Goal: Information Seeking & Learning: Learn about a topic

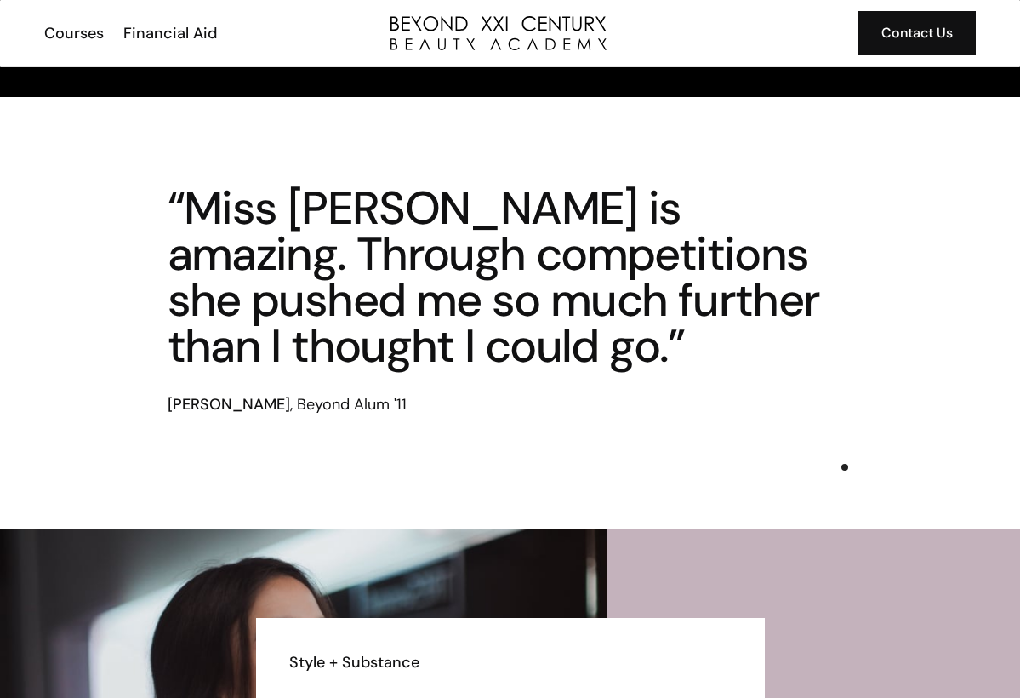
scroll to position [3426, 0]
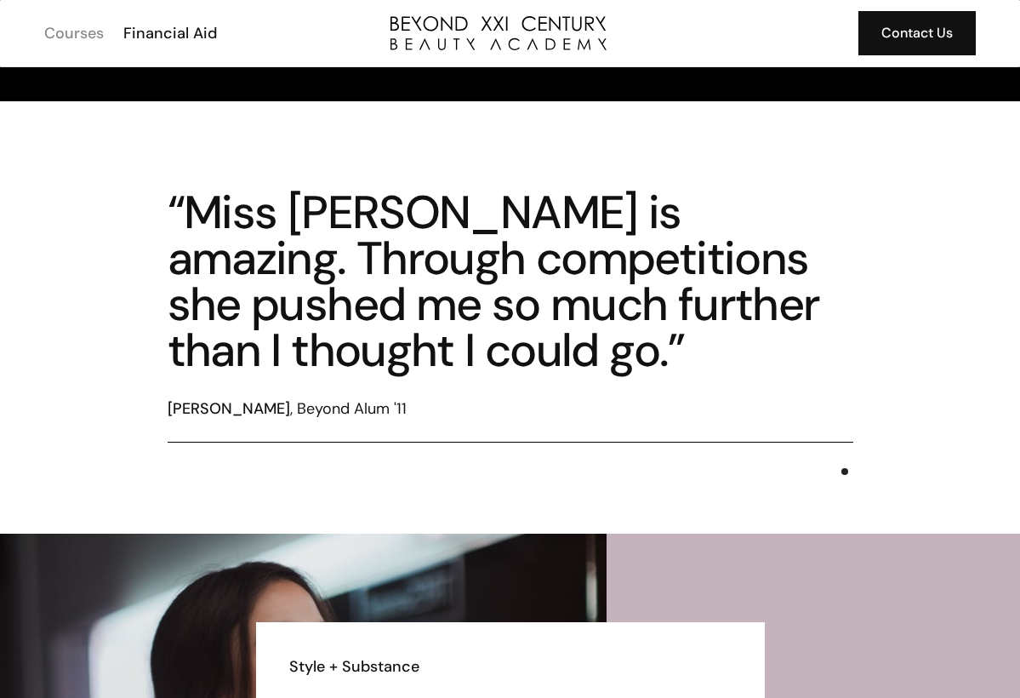
click at [78, 26] on div "Courses" at bounding box center [74, 33] width 60 height 22
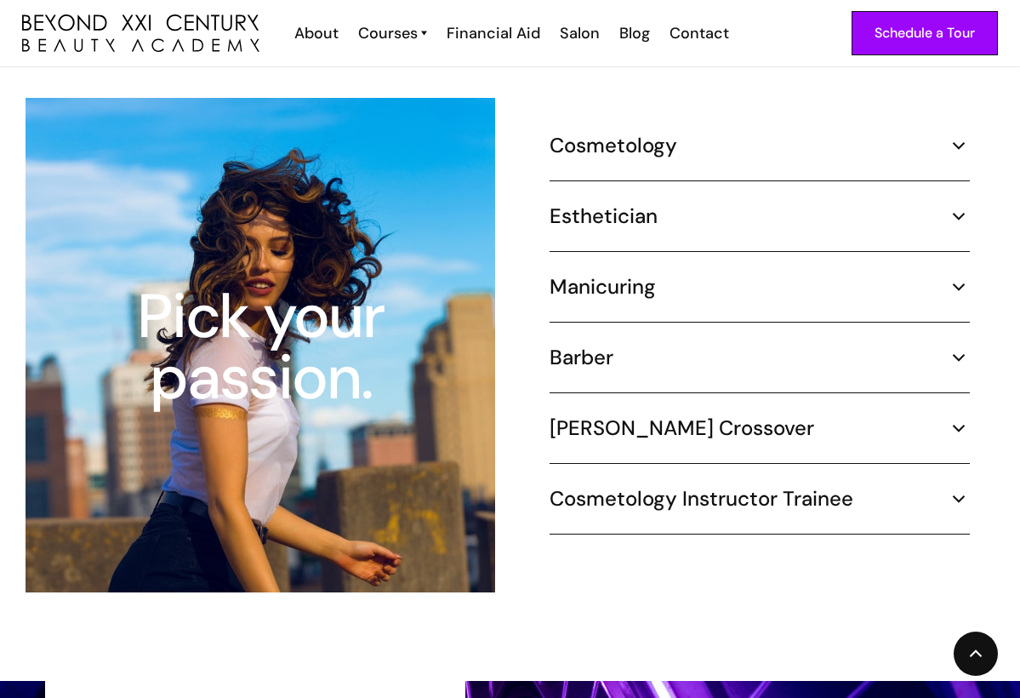
scroll to position [1598, 0]
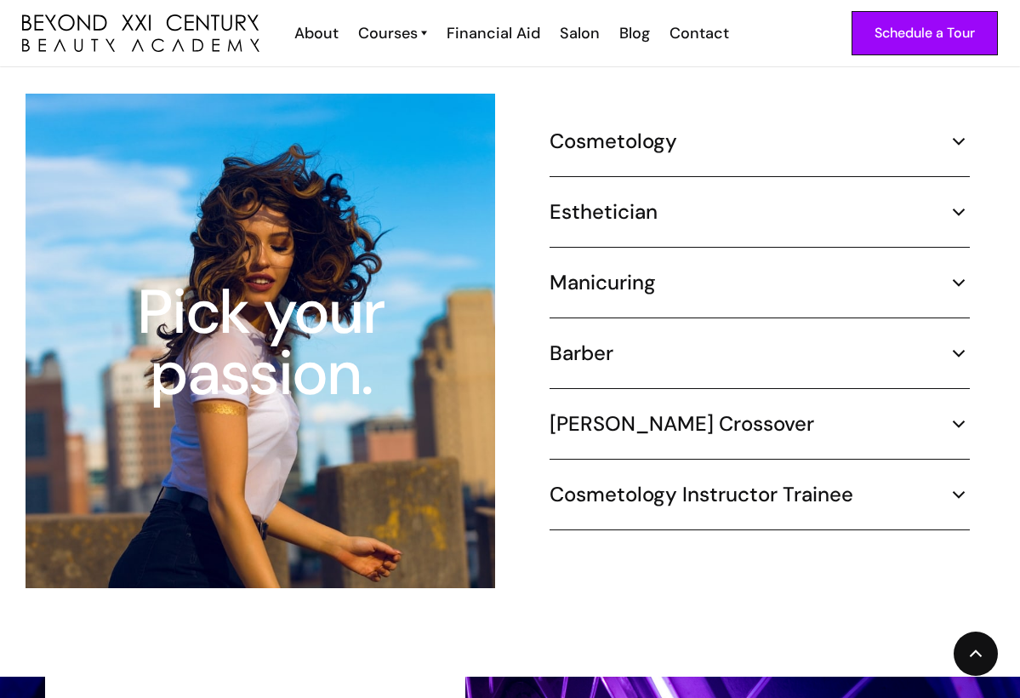
click at [601, 199] on h5 "Esthetician" at bounding box center [604, 212] width 108 height 26
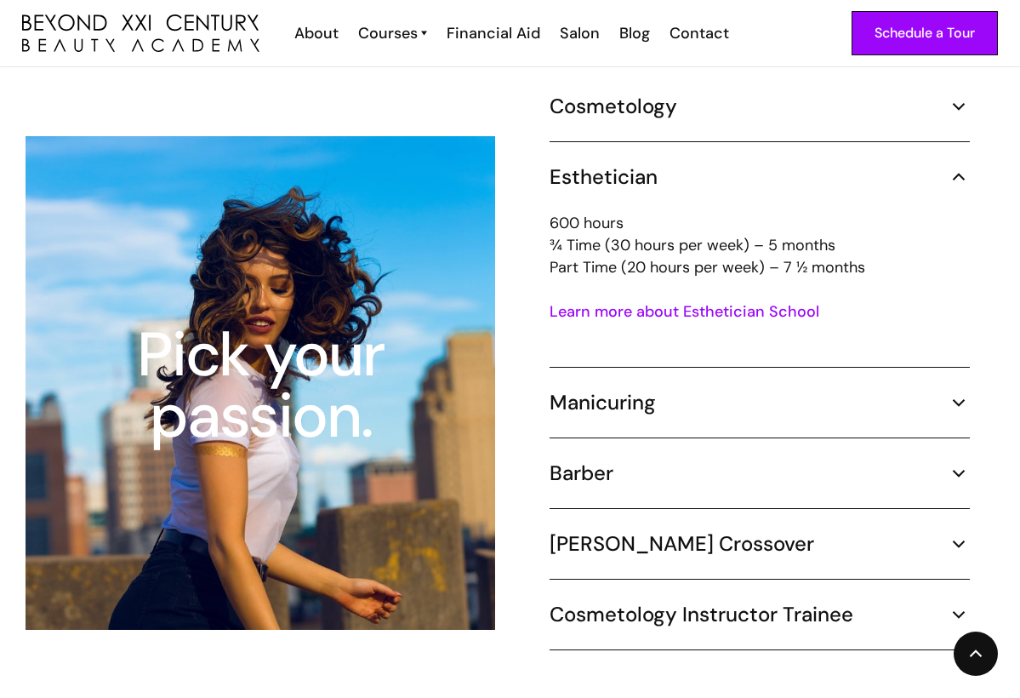
click at [680, 301] on link "Learn more about Esthetician School" at bounding box center [685, 311] width 270 height 20
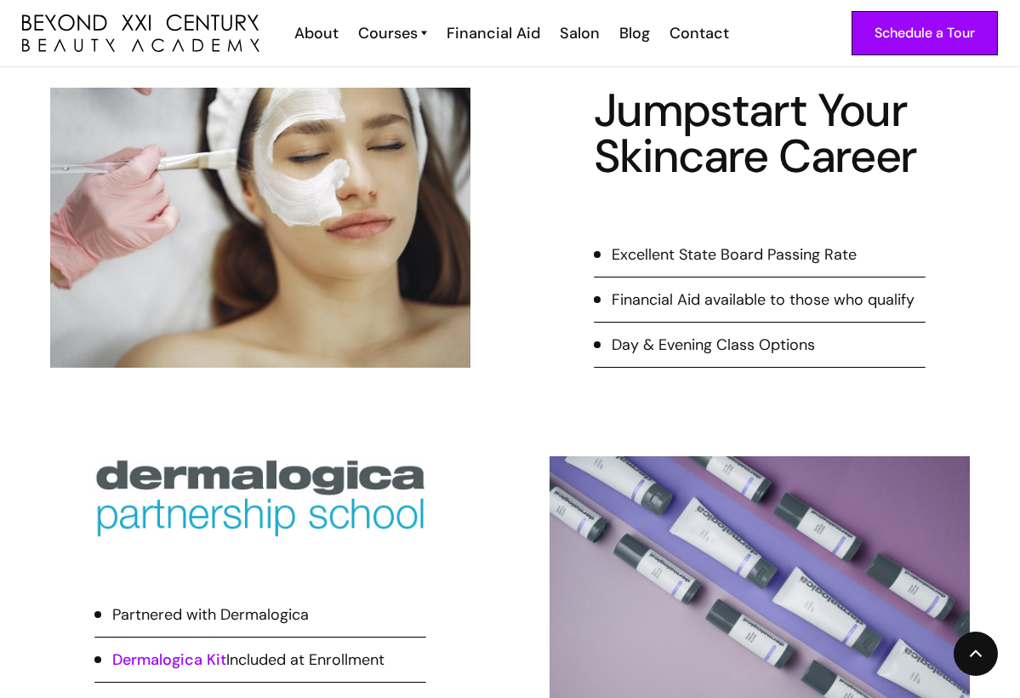
scroll to position [710, 0]
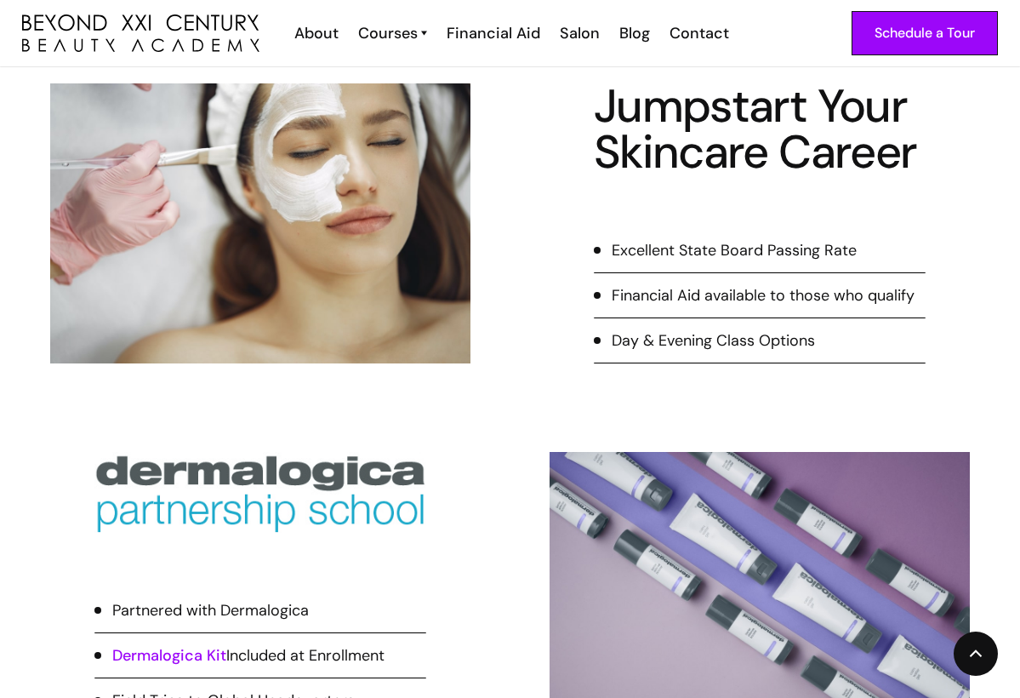
click at [753, 298] on div "Financial Aid available to those who qualify" at bounding box center [763, 295] width 303 height 22
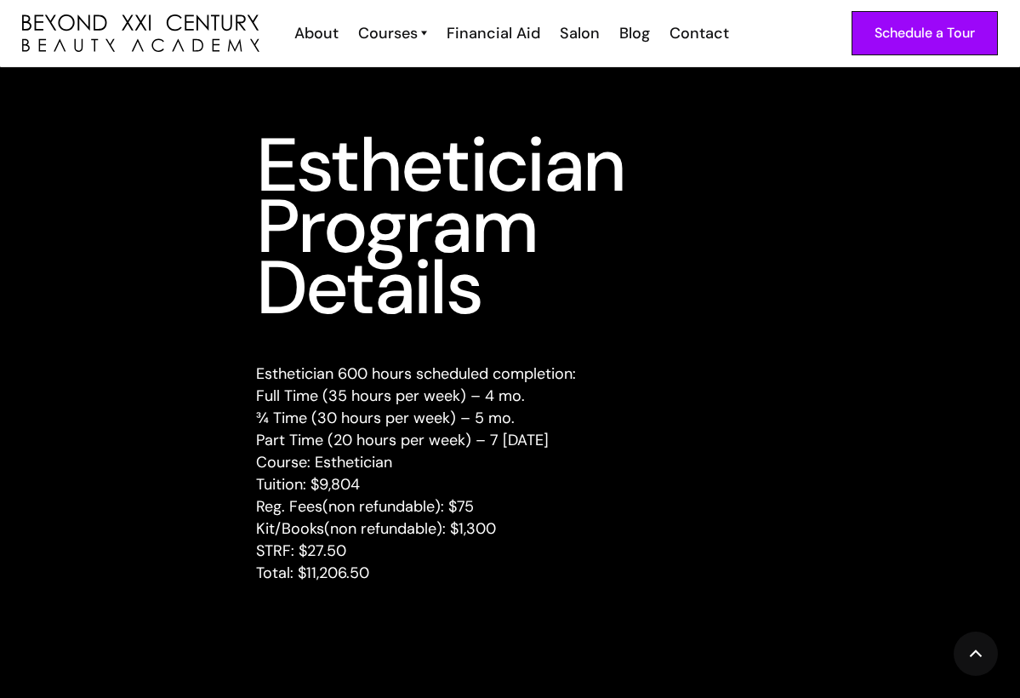
scroll to position [2110, 0]
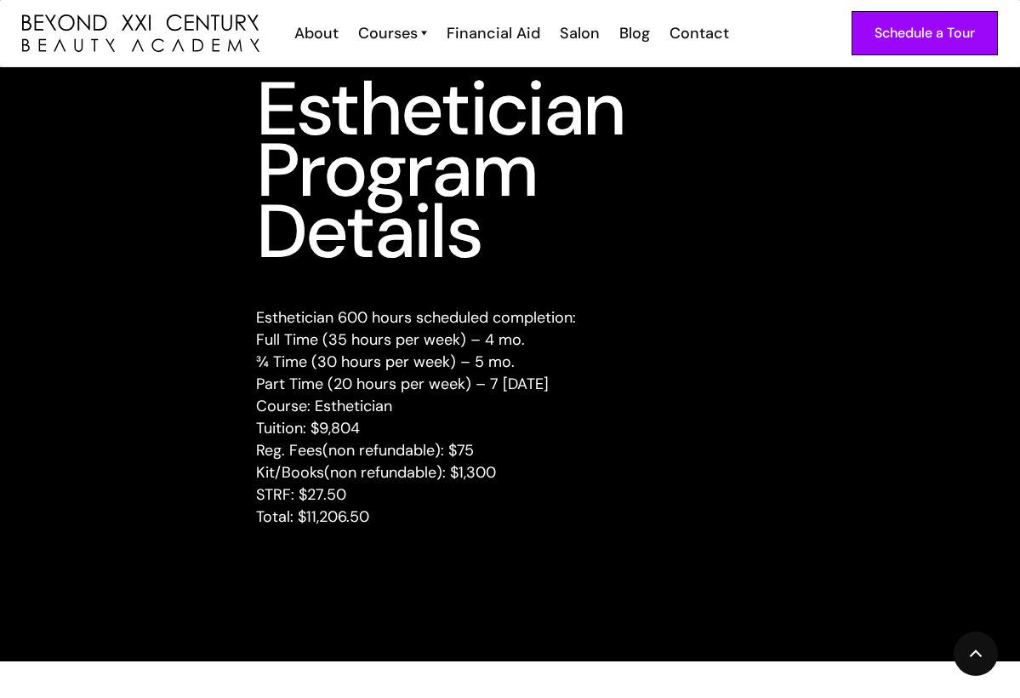
click at [273, 499] on p "Esthetician 600 hours scheduled completion: Full Time (35 hours per week) – 4 m…" at bounding box center [510, 416] width 509 height 221
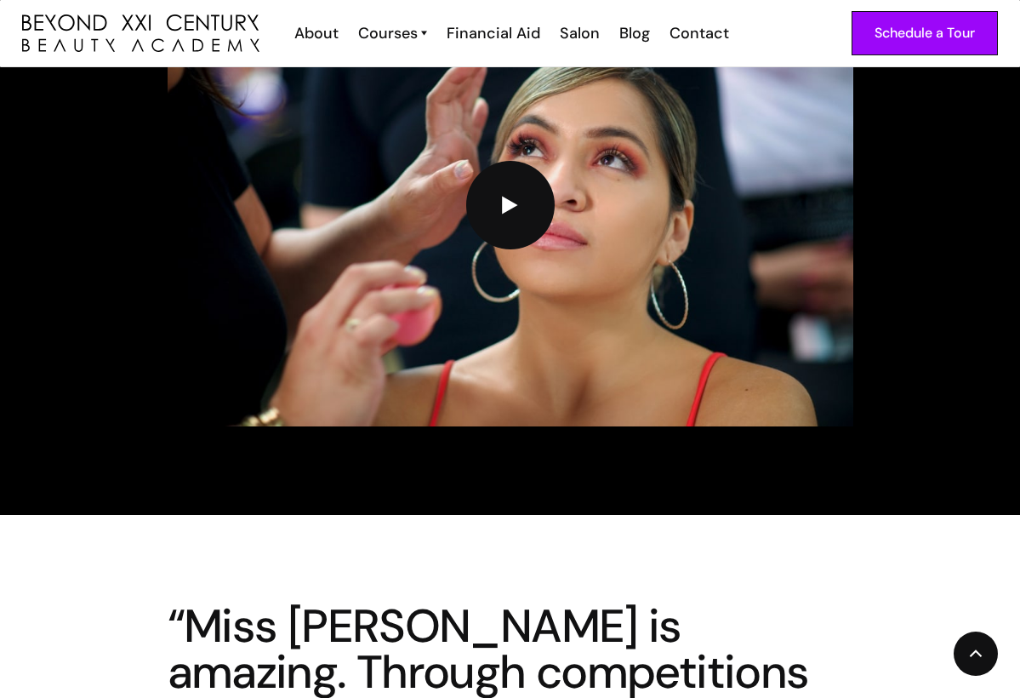
scroll to position [3958, 0]
